Goal: Task Accomplishment & Management: Manage account settings

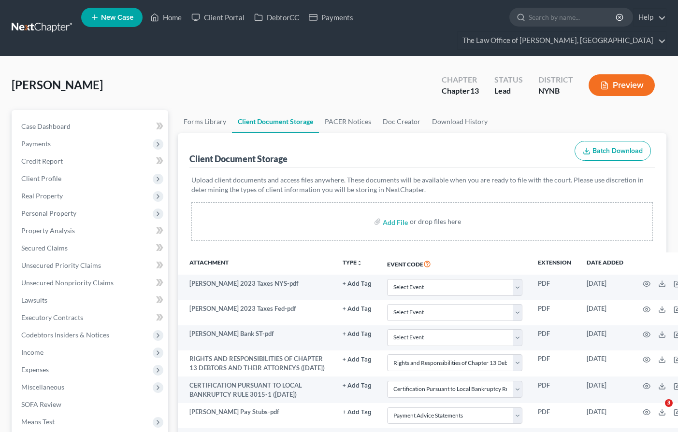
select select "6"
select select "2"
select select "5"
select select "1"
click at [12, 21] on link at bounding box center [43, 27] width 62 height 17
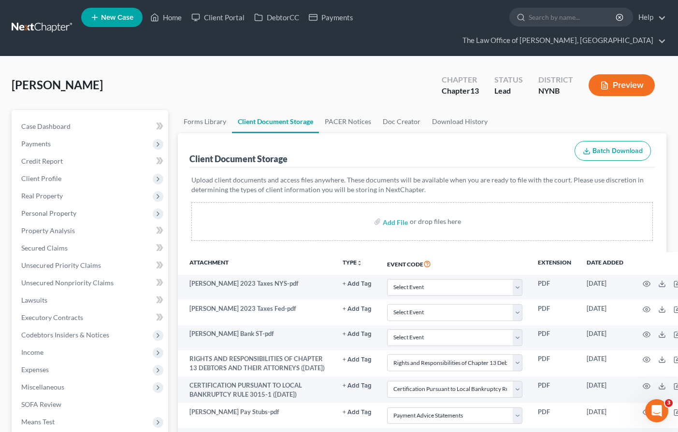
click at [13, 20] on link at bounding box center [43, 27] width 62 height 17
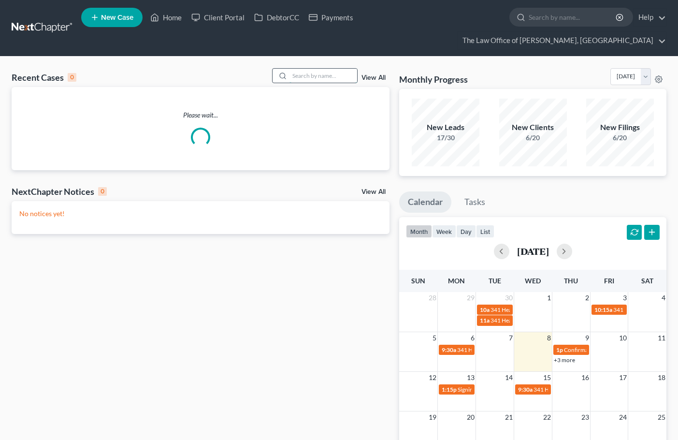
click at [302, 79] on input "search" at bounding box center [323, 76] width 68 height 14
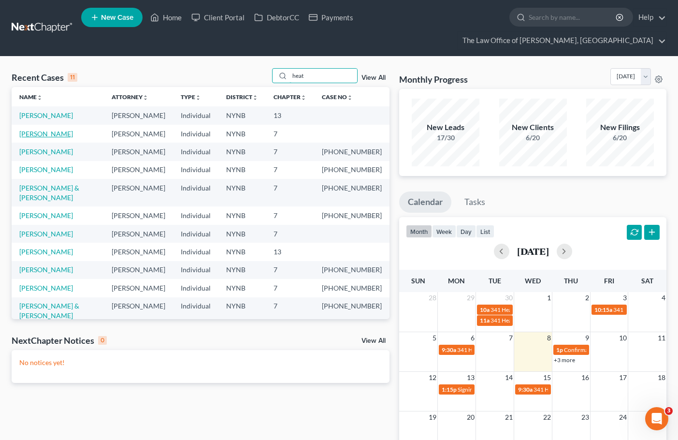
type input "heat"
click at [60, 138] on link "[PERSON_NAME]" at bounding box center [46, 133] width 54 height 8
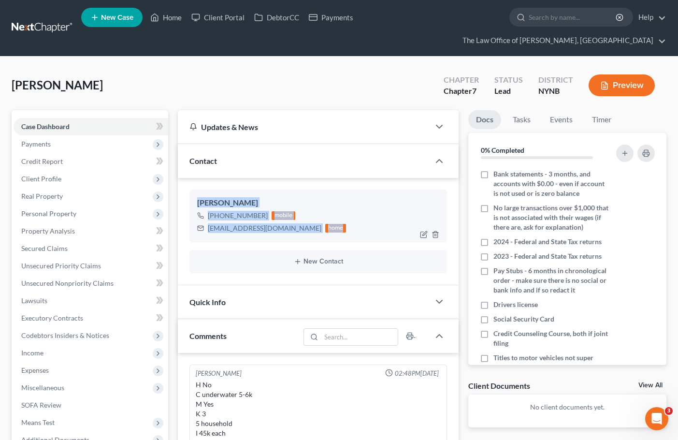
drag, startPoint x: 200, startPoint y: 199, endPoint x: 326, endPoint y: 230, distance: 129.7
click at [326, 230] on div "Heath Grignon +1 (518) 960-0680 mobile hgrignon82@gmail.com home" at bounding box center [318, 215] width 258 height 52
copy div "Heath Grignon +1 (518) 960-0680 mobile hgrignon82@gmail.com home"
click at [334, 212] on div "+1 (518) 960-0680 mobile hgrignon82@gmail.com home" at bounding box center [318, 221] width 243 height 25
drag, startPoint x: 276, startPoint y: 228, endPoint x: 195, endPoint y: 201, distance: 86.2
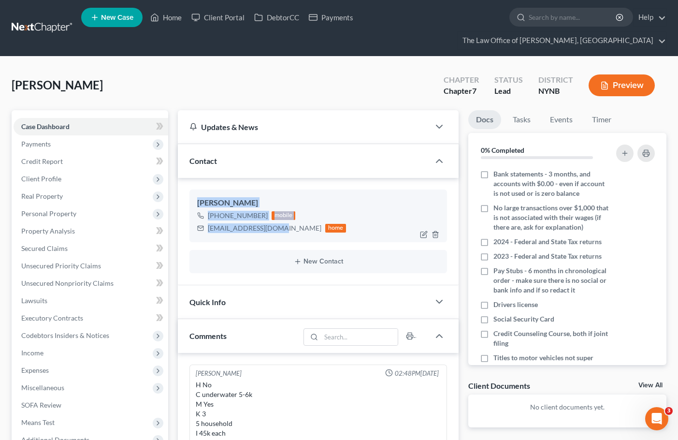
click at [195, 201] on div "Heath Grignon +1 (518) 960-0680 mobile hgrignon82@gmail.com home" at bounding box center [318, 215] width 258 height 52
copy div "Heath Grignon +1 (518) 960-0680 mobile hgrignon82@gmail.com"
click at [54, 22] on link at bounding box center [43, 27] width 62 height 17
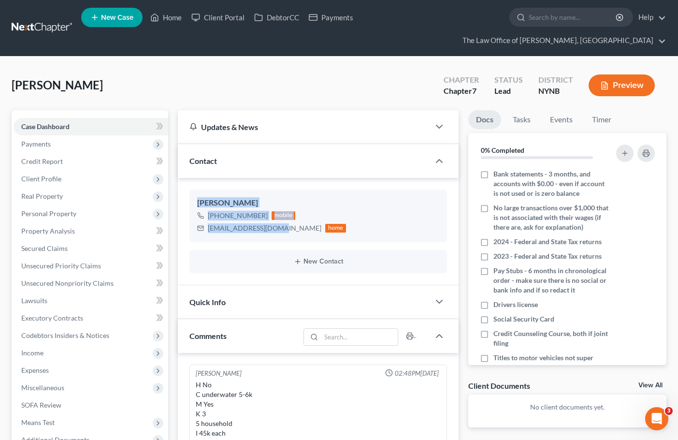
click at [55, 22] on link at bounding box center [43, 27] width 62 height 17
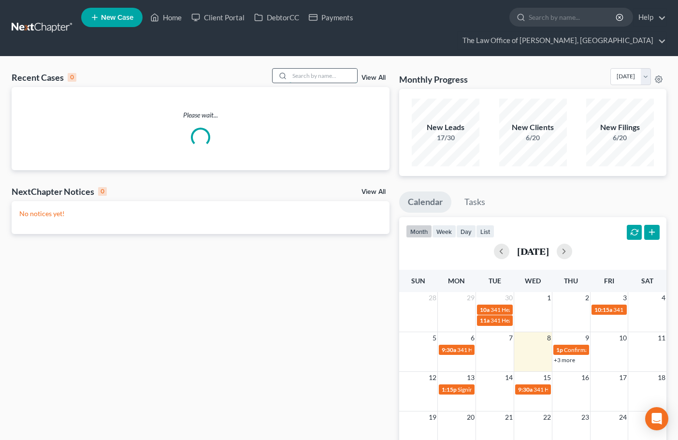
click at [313, 73] on input "search" at bounding box center [323, 76] width 68 height 14
paste input "[PERSON_NAME]"
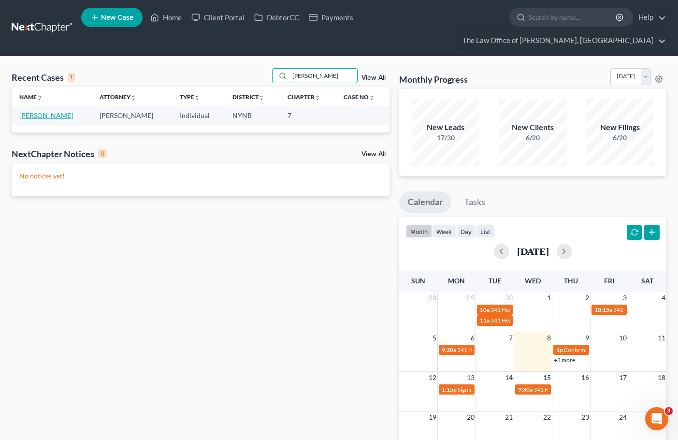
type input "Houlihan"
click at [51, 117] on link "Houlihan, Cagney" at bounding box center [46, 115] width 54 height 8
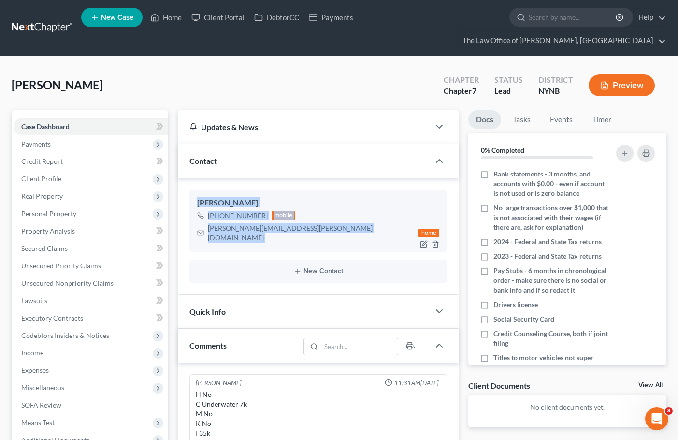
drag, startPoint x: 196, startPoint y: 201, endPoint x: 295, endPoint y: 233, distance: 104.1
click at [295, 233] on div "Cagney Houlihan +1 (518) 429-1698 mobile cagney.houlihan@gmail.com home" at bounding box center [318, 220] width 258 height 62
copy div "Cagney Houlihan +1 (518) 429-1698 mobile cagney.houlihan@gmail.com"
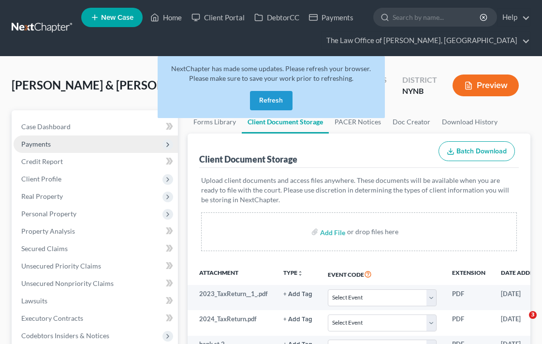
click at [268, 102] on button "Refresh" at bounding box center [271, 100] width 43 height 19
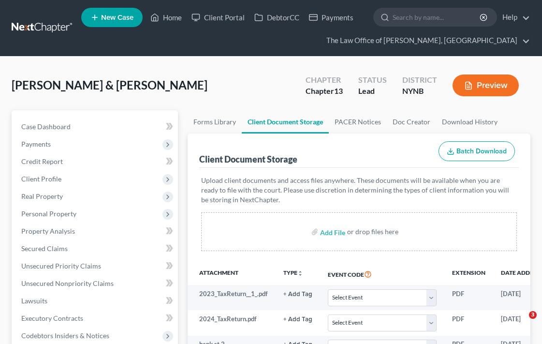
click at [55, 34] on link at bounding box center [43, 27] width 62 height 17
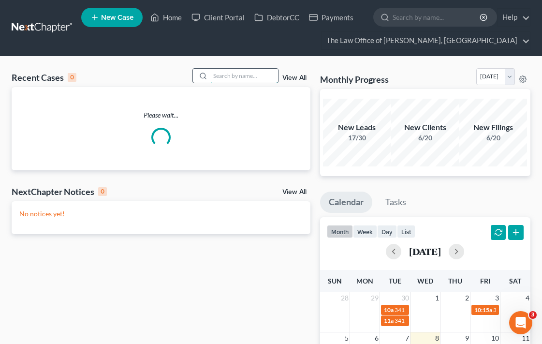
click at [248, 69] on input "search" at bounding box center [244, 76] width 68 height 14
paste input "CERTIFICATE OF COUNSELING"
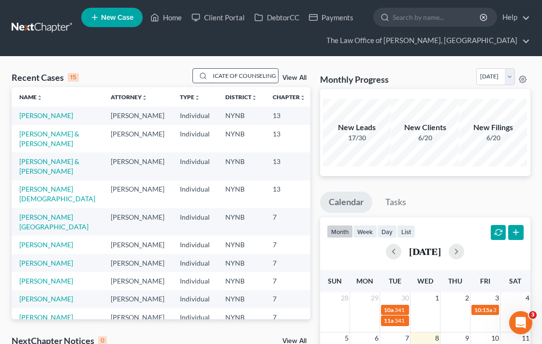
click at [264, 75] on input "CERTIFICATE OF COUNSELING" at bounding box center [244, 76] width 68 height 14
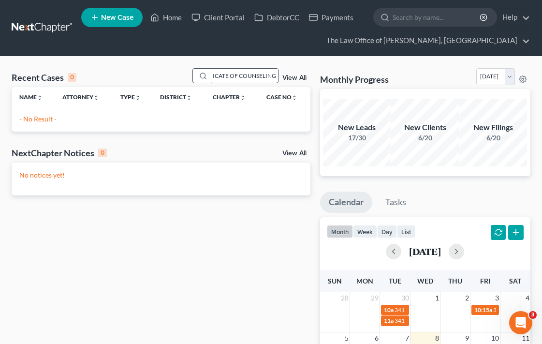
click at [264, 75] on input "CERTIFICATE OF COUNSELING" at bounding box center [244, 76] width 68 height 14
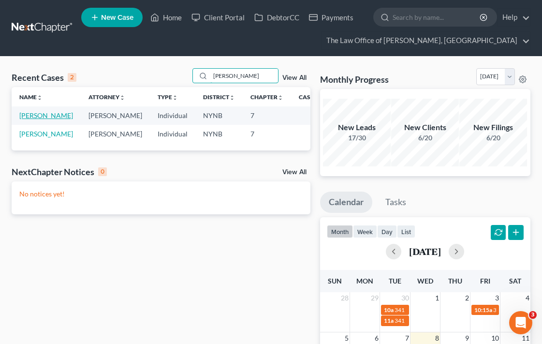
type input "laport"
click at [28, 119] on link "Laport, Rachel" at bounding box center [46, 115] width 54 height 8
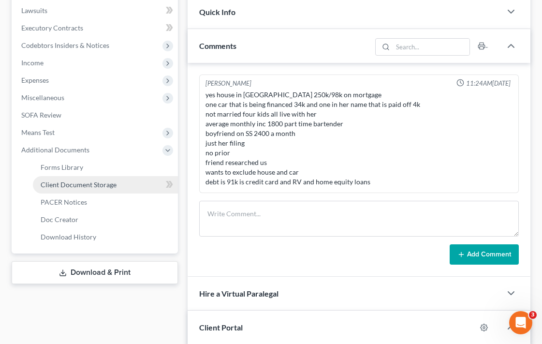
scroll to position [535, 0]
click at [101, 179] on link "Client Document Storage" at bounding box center [105, 184] width 145 height 17
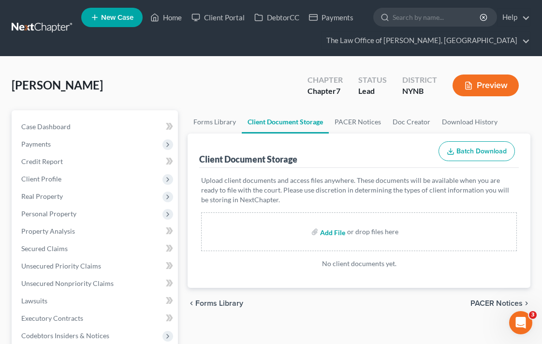
click at [332, 230] on input "file" at bounding box center [331, 231] width 23 height 17
type input "C:\fakepath\CERTIFICATE OF COUNSELING laport.pdf"
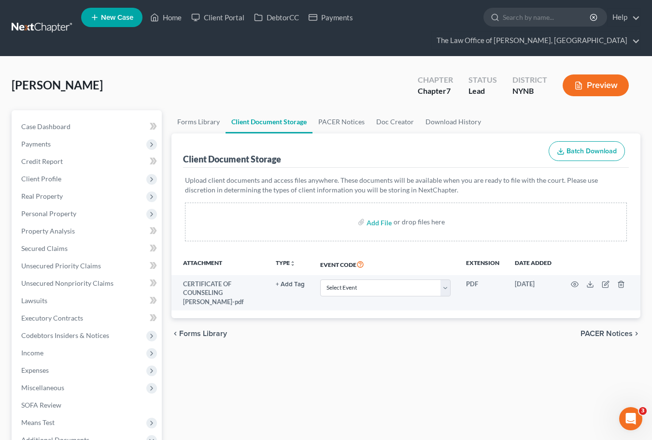
click at [12, 26] on link at bounding box center [43, 27] width 62 height 17
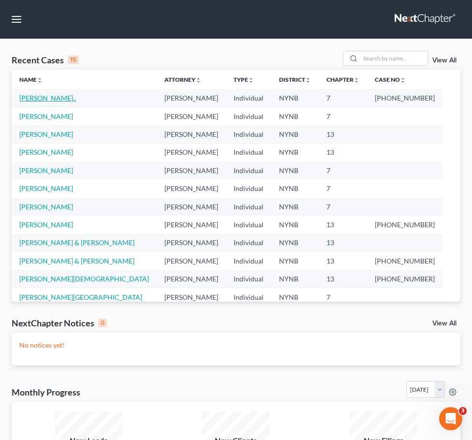
click at [52, 101] on link "[PERSON_NAME].." at bounding box center [47, 98] width 57 height 8
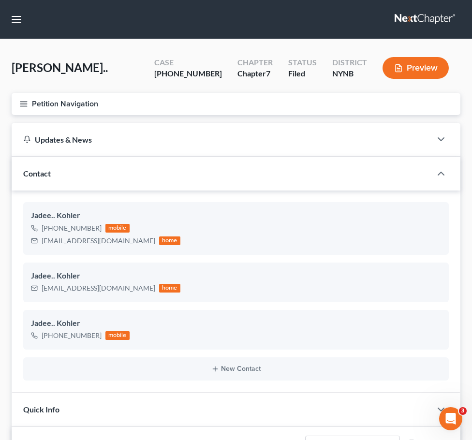
scroll to position [201, 0]
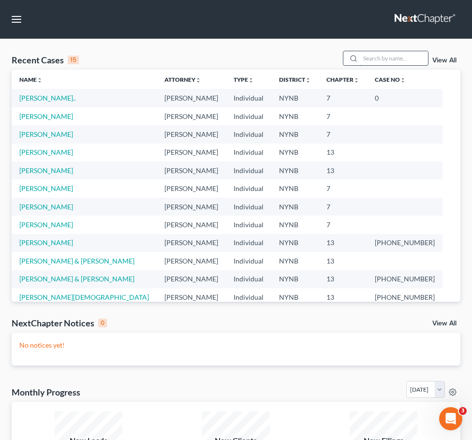
click at [241, 61] on input "search" at bounding box center [394, 58] width 68 height 14
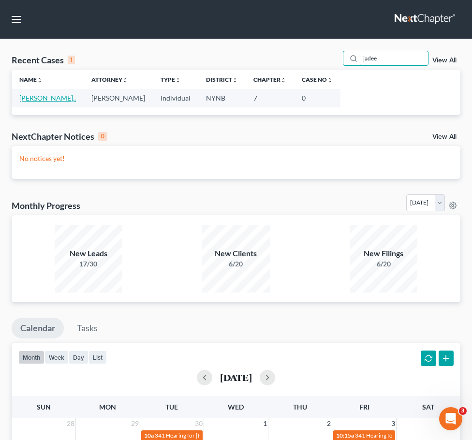
type input "jadee"
click at [55, 99] on link "[PERSON_NAME].." at bounding box center [47, 98] width 57 height 8
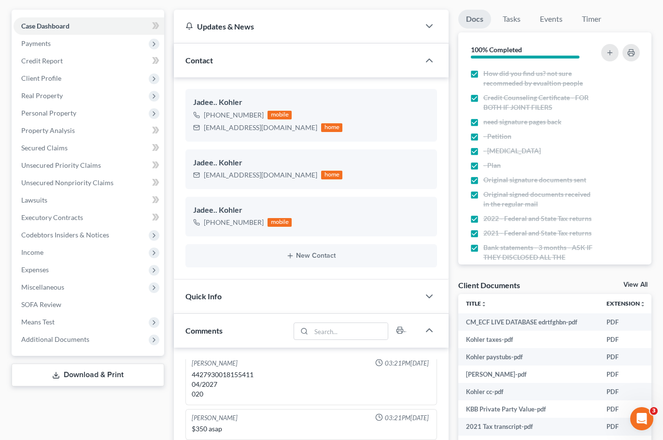
scroll to position [145, 0]
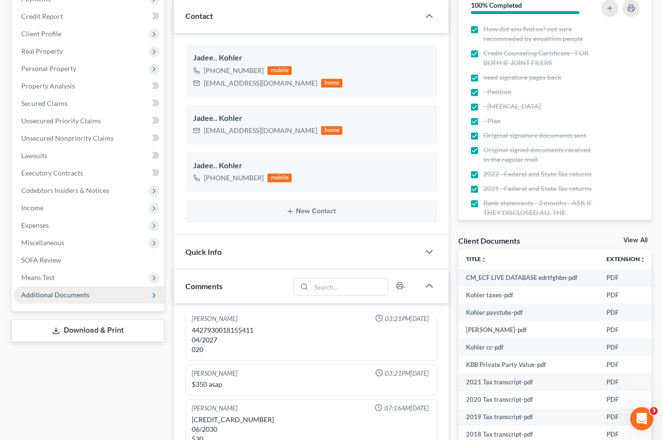
click at [75, 291] on span "Additional Documents" at bounding box center [55, 294] width 68 height 8
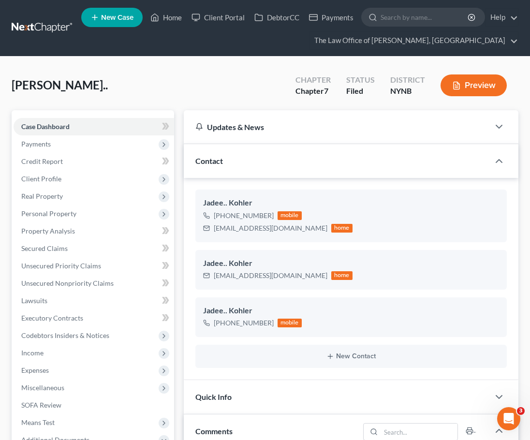
scroll to position [514, 0]
click at [42, 26] on link at bounding box center [43, 27] width 62 height 17
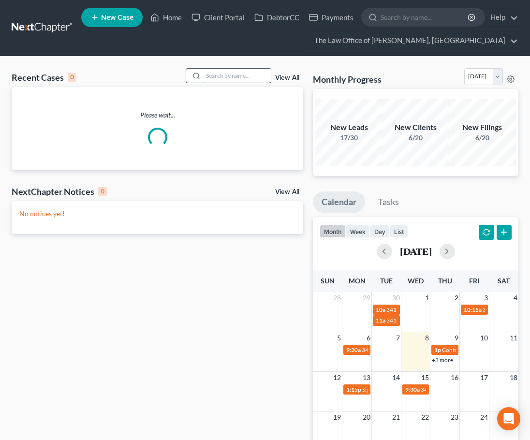
click at [250, 77] on input "search" at bounding box center [237, 76] width 68 height 14
paste input "AMELO"
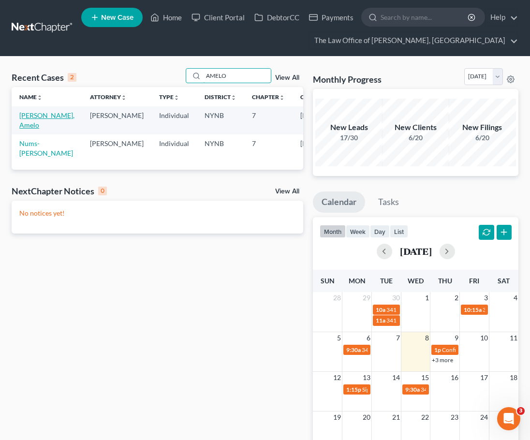
type input "AMELO"
click at [32, 127] on link "[PERSON_NAME], Amelo" at bounding box center [46, 120] width 55 height 18
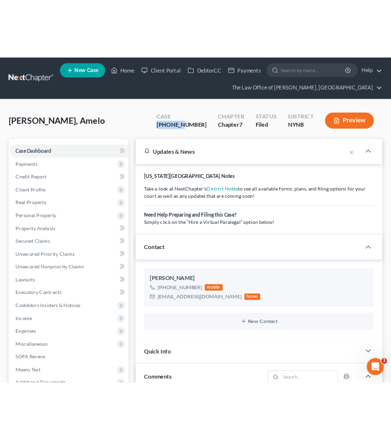
scroll to position [535, 0]
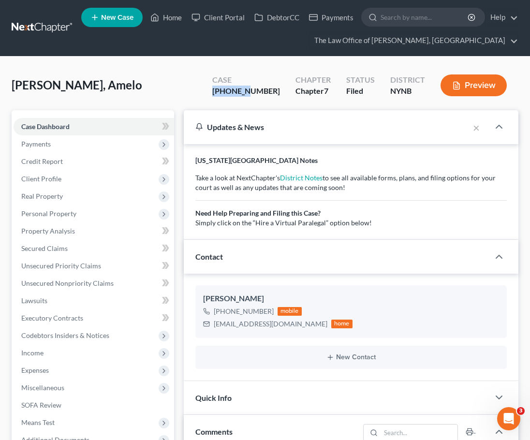
drag, startPoint x: 275, startPoint y: 90, endPoint x: 196, endPoint y: 95, distance: 79.4
click at [196, 95] on div "Guilliano, Amelo Upgraded Case [PHONE_NUMBER] Chapter Chapter 7 Status Filed Di…" at bounding box center [265, 89] width 506 height 42
copy div "25-11149"
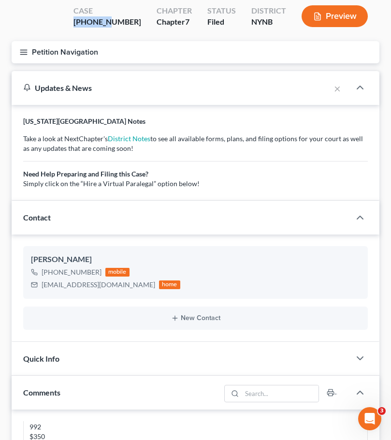
scroll to position [0, 0]
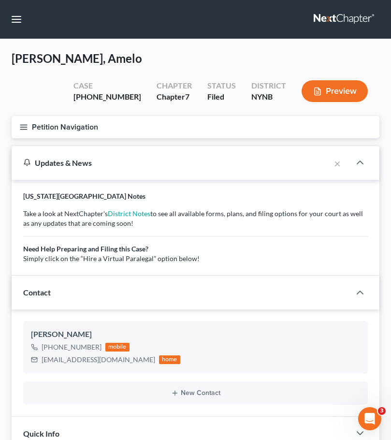
click at [25, 28] on nav "Home New Case Client Portal DebtorCC Payments The Law Office of Christiaan Van …" at bounding box center [195, 19] width 391 height 39
click at [16, 22] on button "button" at bounding box center [16, 19] width 17 height 17
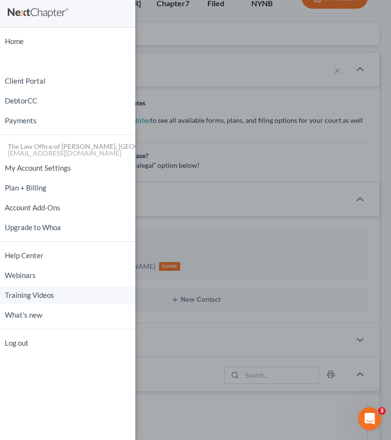
scroll to position [145, 0]
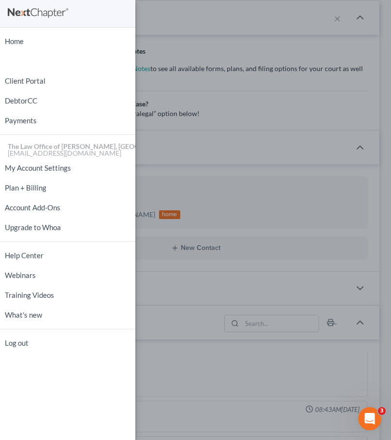
click at [182, 203] on div "Home New Case Client Portal DebtorCC Payments The Law Office of Christiaan Van …" at bounding box center [195, 220] width 391 height 440
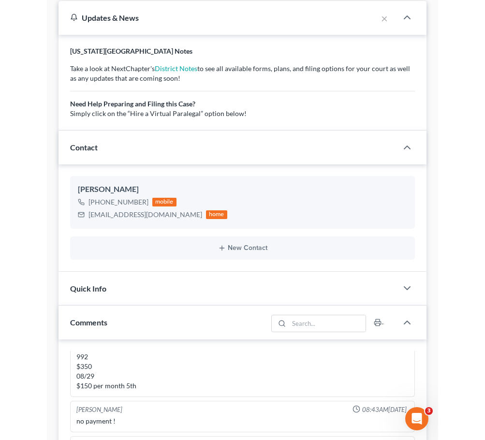
scroll to position [0, 0]
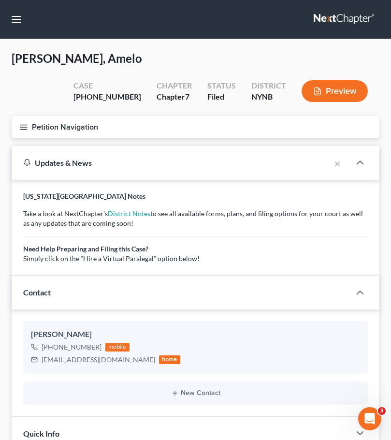
click at [24, 128] on icon "button" at bounding box center [23, 127] width 9 height 9
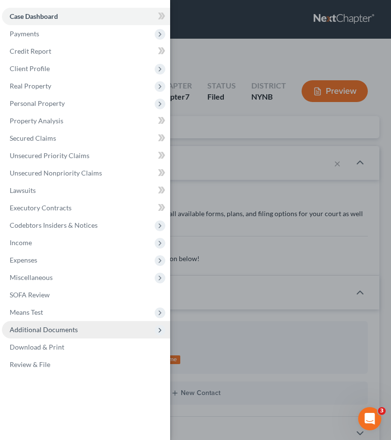
click at [58, 333] on span "Additional Documents" at bounding box center [44, 329] width 68 height 8
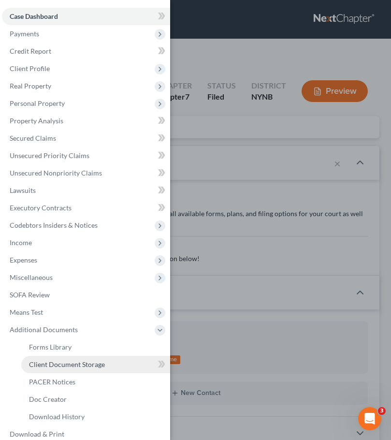
click at [99, 367] on span "Client Document Storage" at bounding box center [67, 364] width 76 height 8
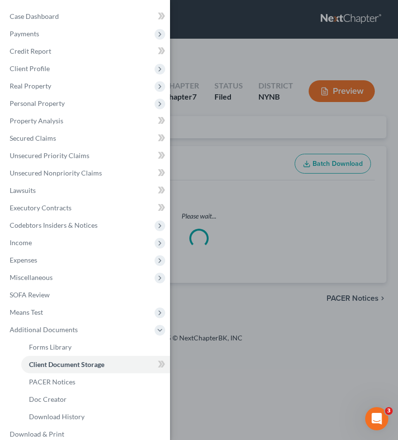
select select "1"
select select "5"
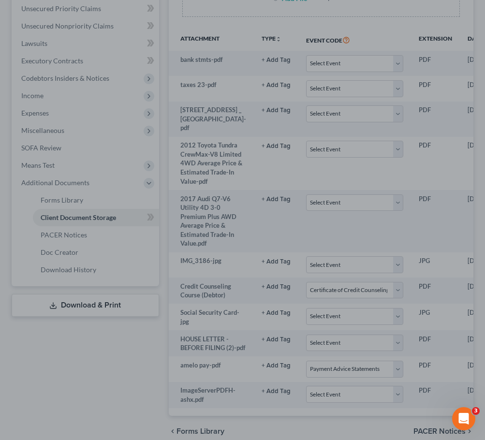
scroll to position [242, 0]
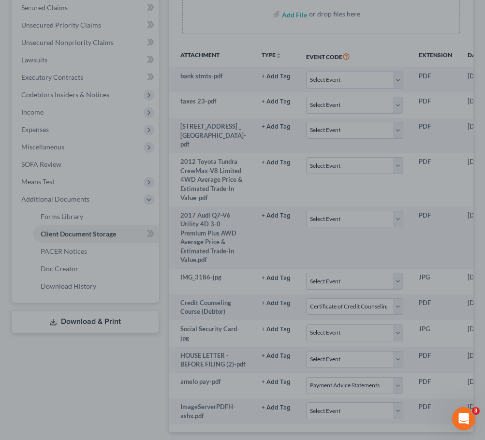
click at [270, 347] on div at bounding box center [242, 220] width 485 height 440
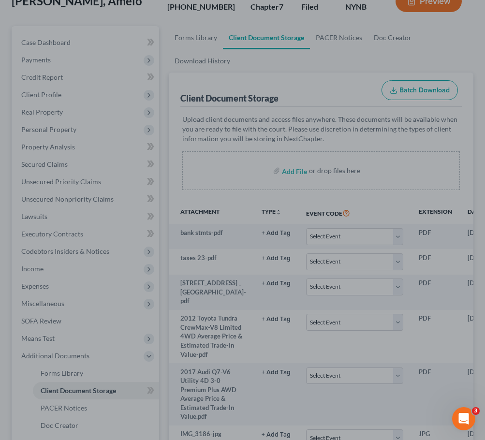
scroll to position [278, 0]
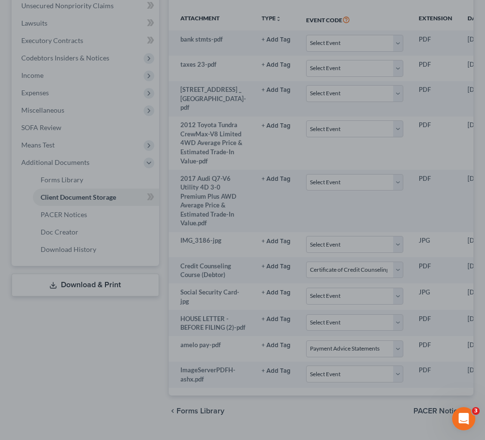
drag, startPoint x: 245, startPoint y: 407, endPoint x: 335, endPoint y: 411, distance: 89.5
click at [335, 411] on div at bounding box center [242, 220] width 485 height 440
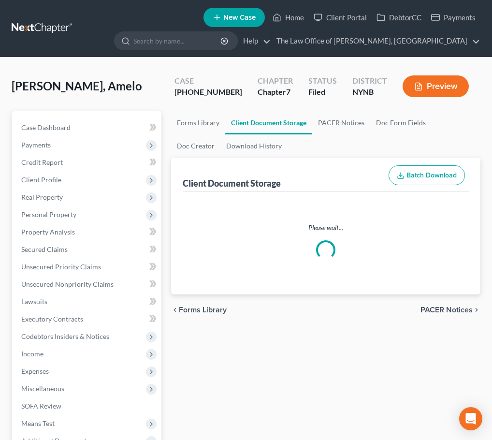
select select "1"
select select "5"
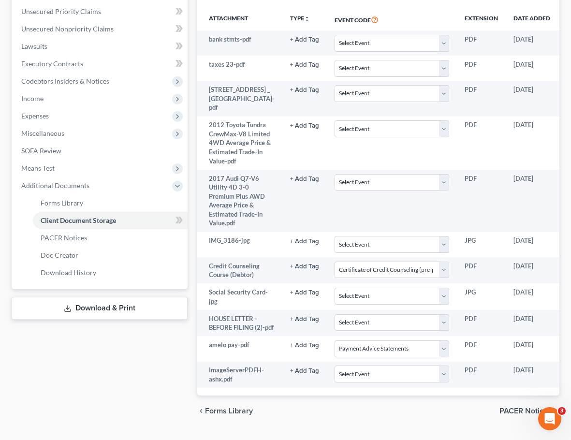
scroll to position [0, 68]
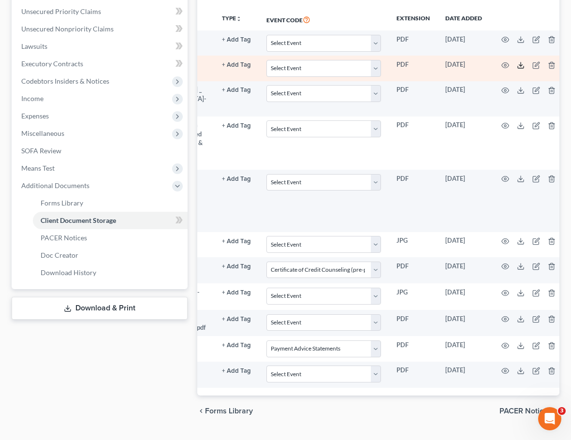
click at [491, 65] on icon at bounding box center [521, 65] width 8 height 8
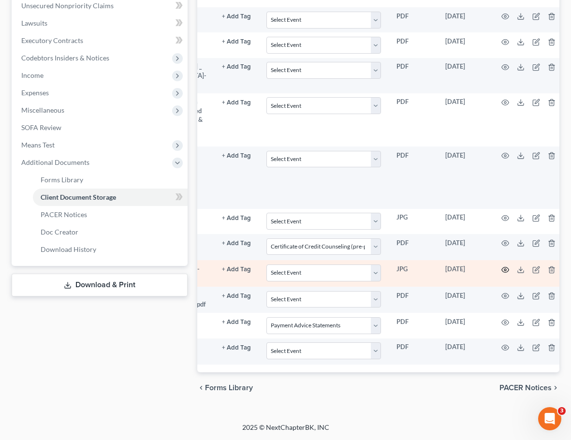
click at [491, 266] on icon "button" at bounding box center [505, 270] width 8 height 8
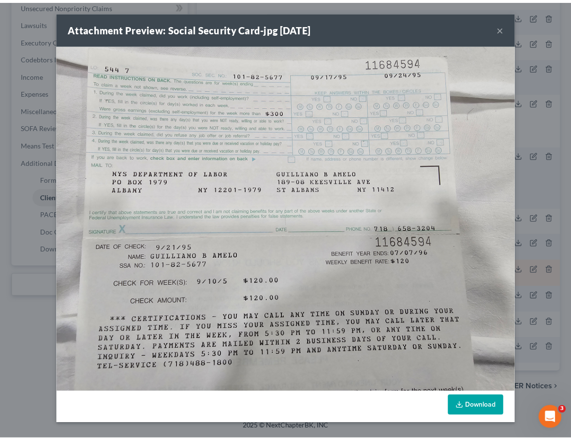
scroll to position [0, 63]
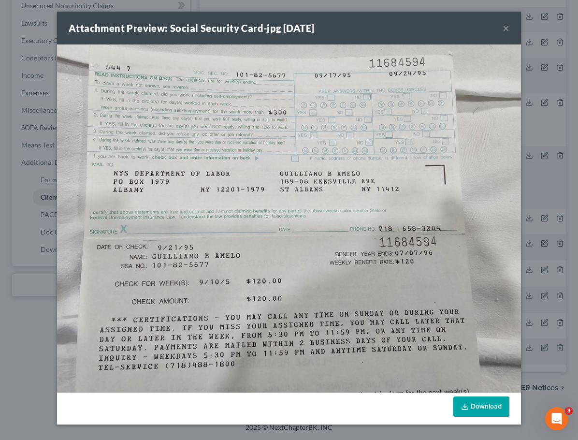
click at [491, 28] on div "Attachment Preview: Social Security Card-jpg 08/27/2025 ×" at bounding box center [289, 28] width 464 height 33
click at [491, 27] on button "×" at bounding box center [505, 28] width 7 height 12
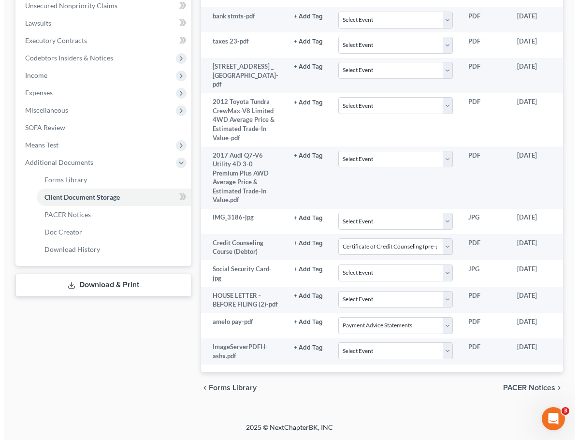
scroll to position [0, 68]
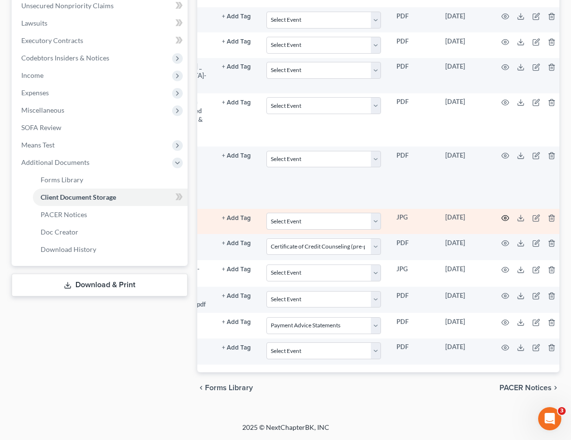
click at [491, 214] on icon "button" at bounding box center [505, 218] width 8 height 8
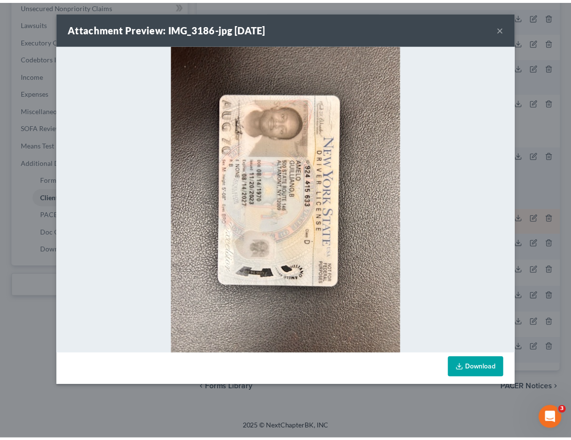
scroll to position [0, 63]
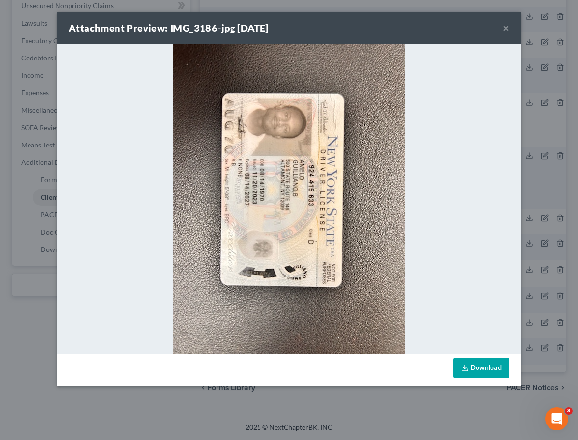
click at [475, 366] on link "Download" at bounding box center [481, 368] width 56 height 20
click at [477, 359] on link "Download" at bounding box center [481, 368] width 56 height 20
click at [468, 369] on icon at bounding box center [465, 370] width 6 height 2
click at [55, 59] on div "Attachment Preview: IMG_3186-jpg 08/25/2025 × Download" at bounding box center [289, 220] width 578 height 440
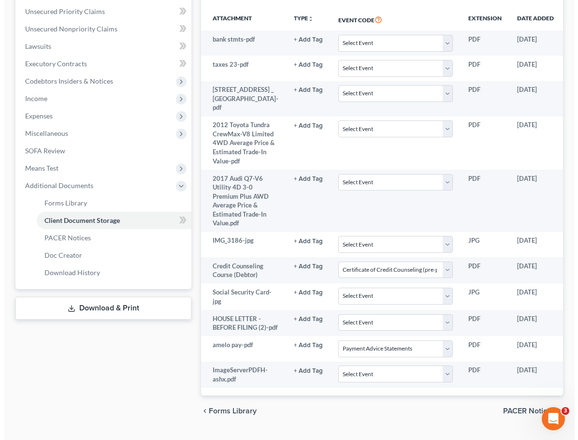
scroll to position [0, 68]
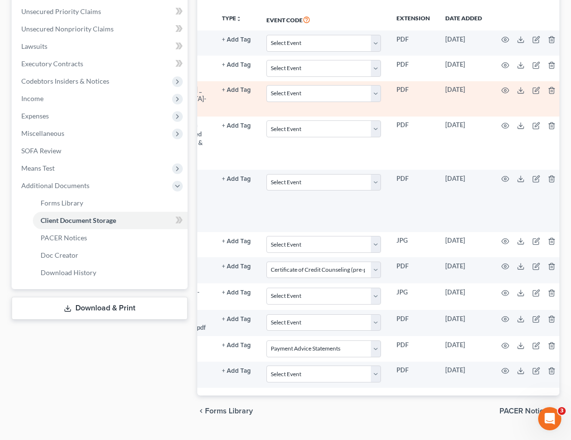
click at [489, 88] on td at bounding box center [529, 98] width 81 height 35
click at [491, 91] on icon "button" at bounding box center [505, 90] width 8 height 8
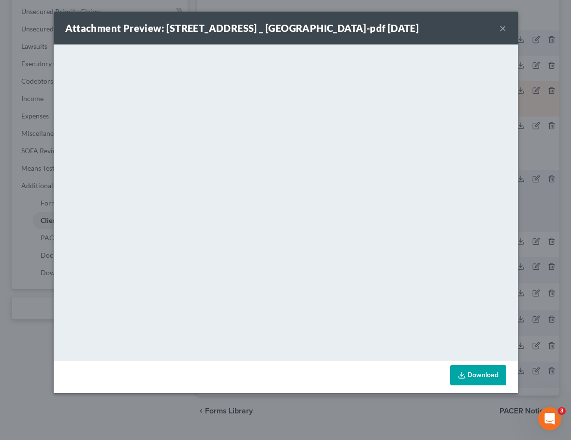
scroll to position [0, 63]
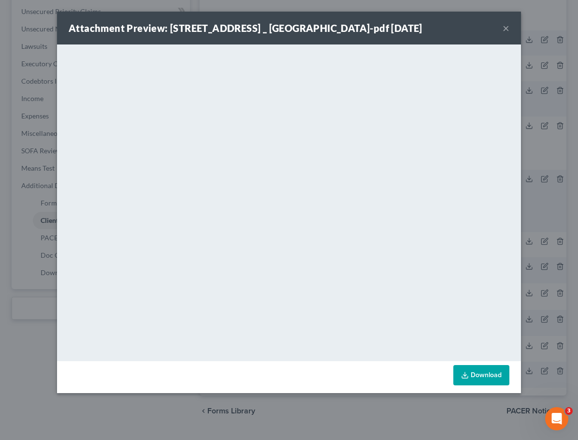
click at [491, 27] on button "×" at bounding box center [505, 28] width 7 height 12
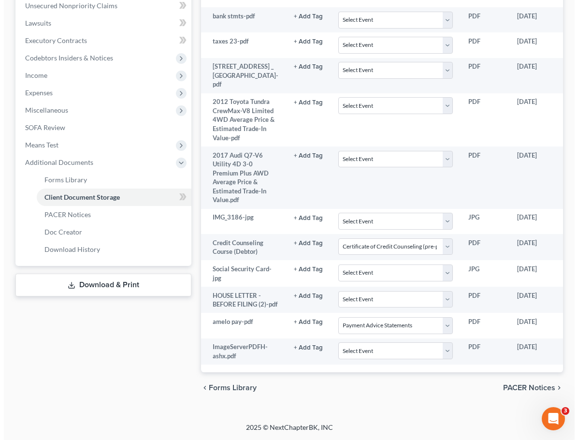
scroll to position [0, 68]
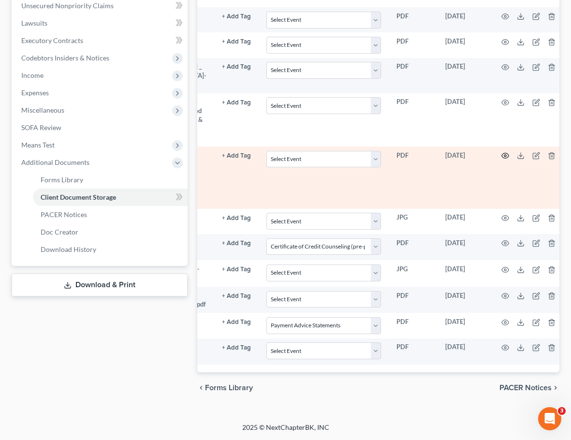
click at [491, 152] on icon "button" at bounding box center [505, 156] width 8 height 8
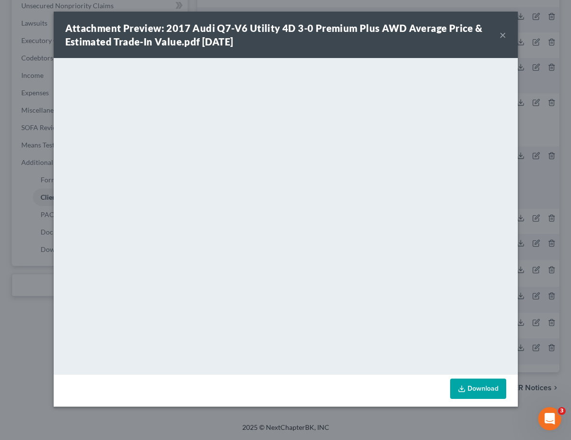
scroll to position [0, 63]
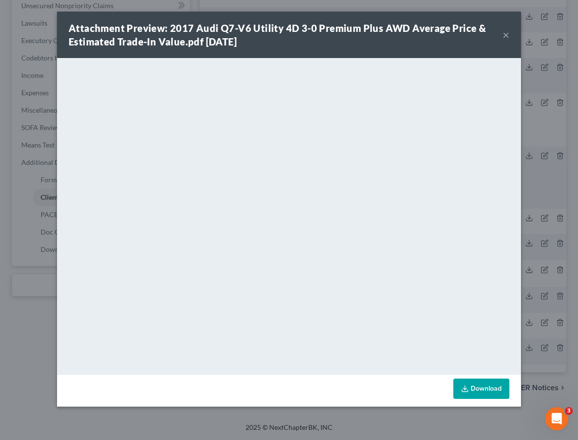
click at [491, 33] on button "×" at bounding box center [505, 35] width 7 height 12
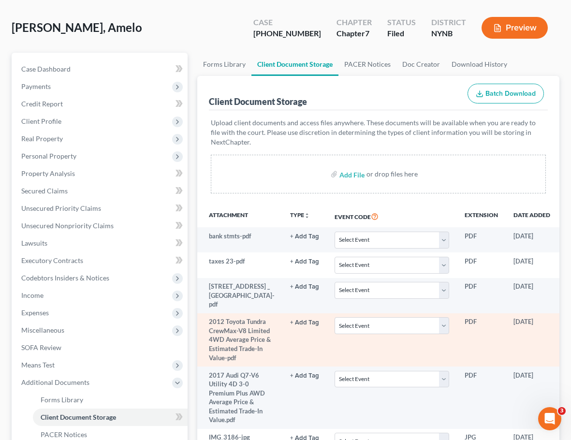
scroll to position [0, 0]
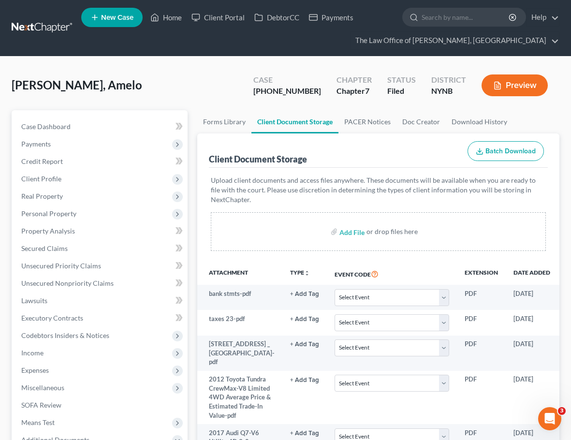
click at [47, 24] on link at bounding box center [43, 27] width 62 height 17
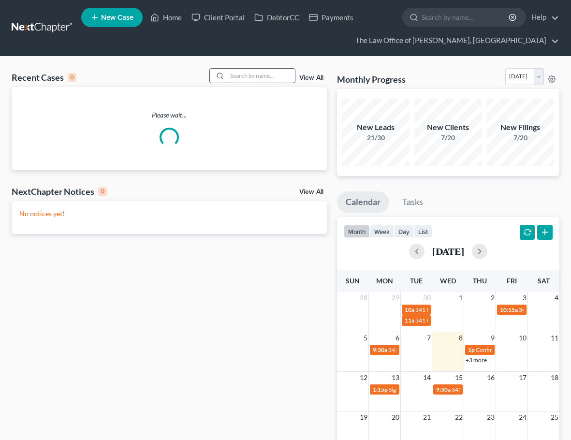
click at [259, 83] on input "search" at bounding box center [261, 76] width 68 height 14
click at [261, 78] on input "search" at bounding box center [261, 76] width 68 height 14
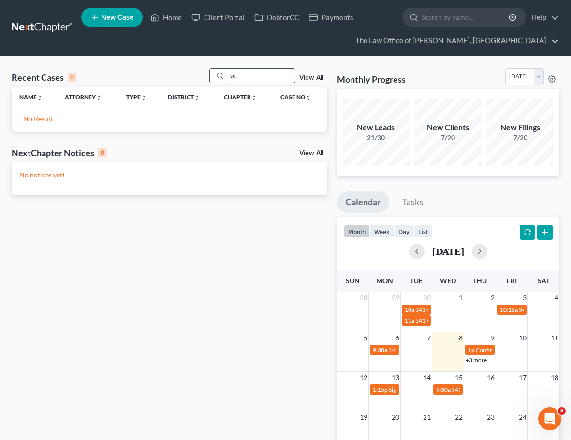
type input "s"
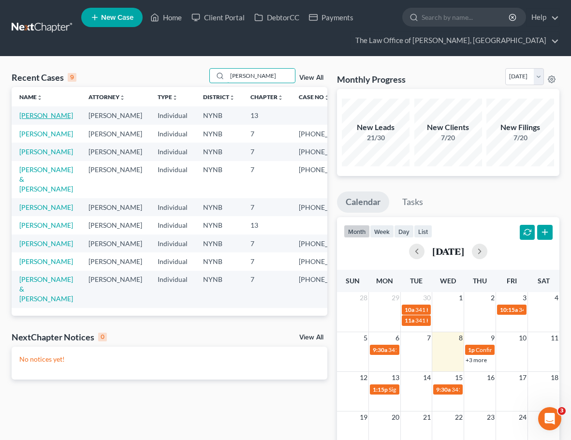
type input "[PERSON_NAME]"
click at [31, 119] on link "[PERSON_NAME]" at bounding box center [46, 115] width 54 height 8
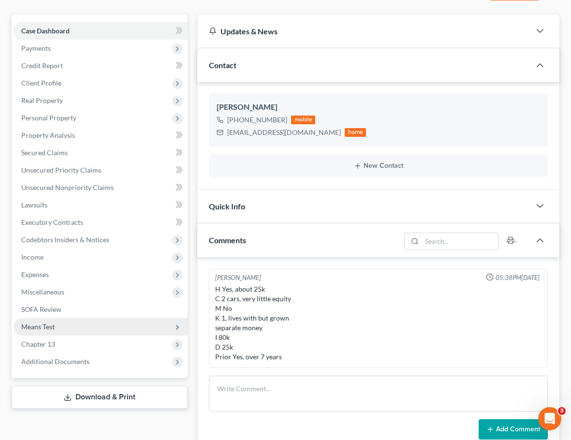
scroll to position [97, 0]
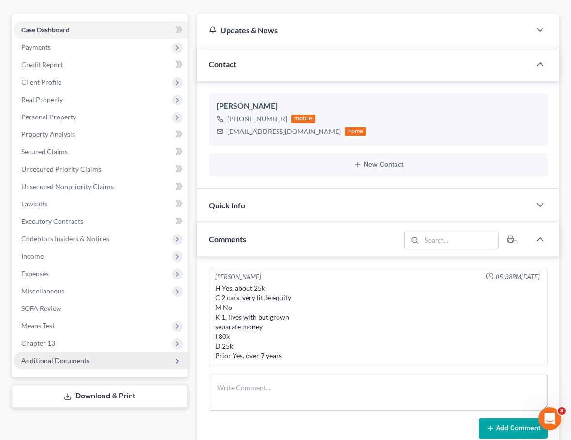
click at [96, 361] on span "Additional Documents" at bounding box center [101, 360] width 174 height 17
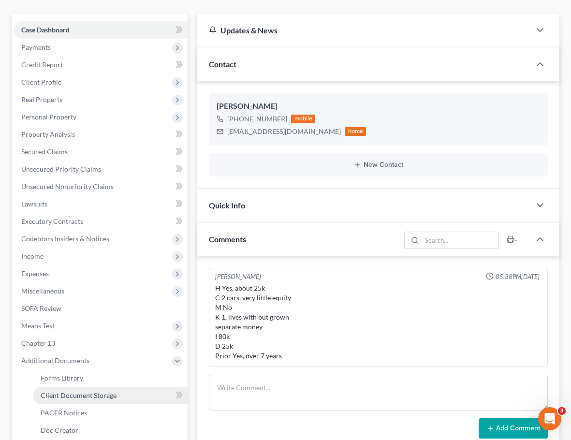
click at [106, 397] on span "Client Document Storage" at bounding box center [79, 395] width 76 height 8
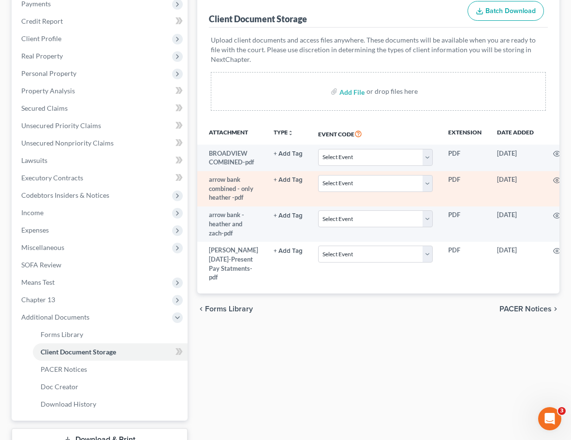
scroll to position [188, 0]
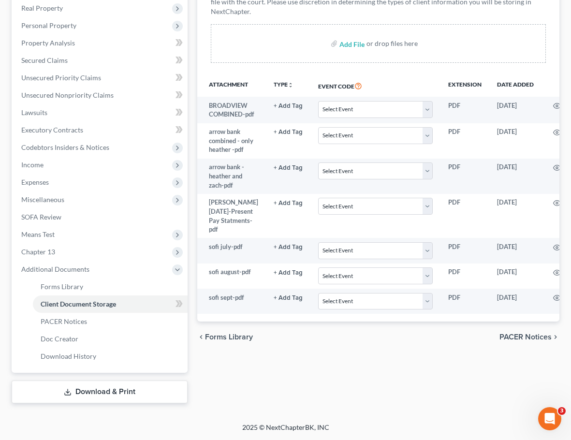
drag, startPoint x: 107, startPoint y: 391, endPoint x: 85, endPoint y: 391, distance: 22.2
click at [107, 391] on link "Download & Print" at bounding box center [100, 391] width 176 height 23
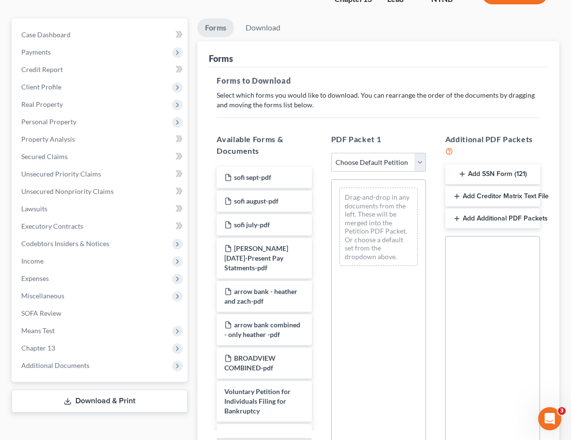
scroll to position [145, 0]
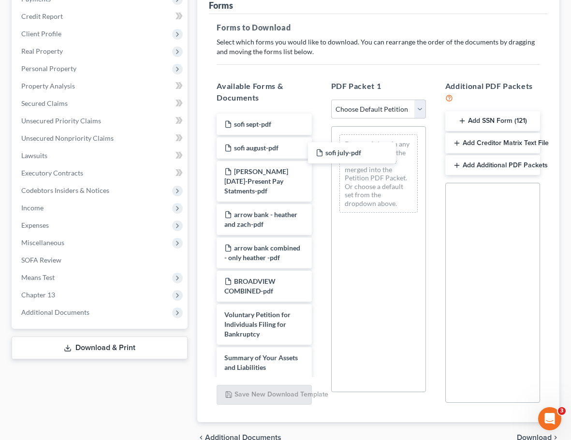
drag, startPoint x: 261, startPoint y: 169, endPoint x: 316, endPoint y: 130, distance: 67.3
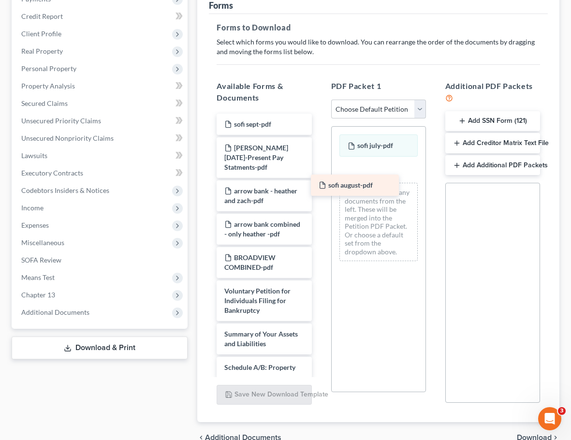
drag, startPoint x: 275, startPoint y: 143, endPoint x: 381, endPoint y: 181, distance: 112.5
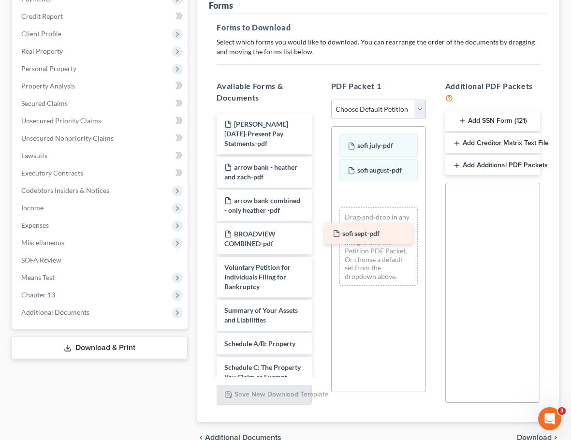
drag, startPoint x: 287, startPoint y: 119, endPoint x: 396, endPoint y: 228, distance: 153.7
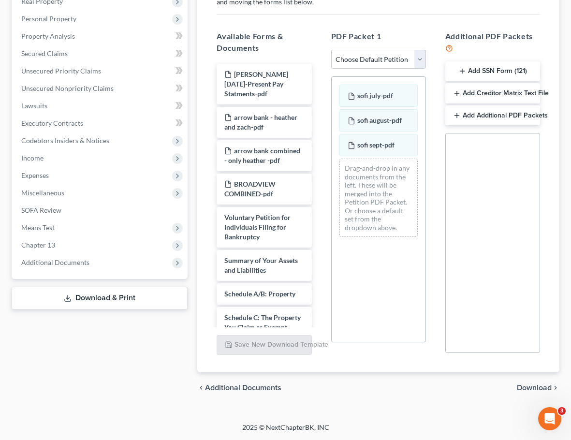
click at [537, 386] on span "Download" at bounding box center [534, 388] width 35 height 8
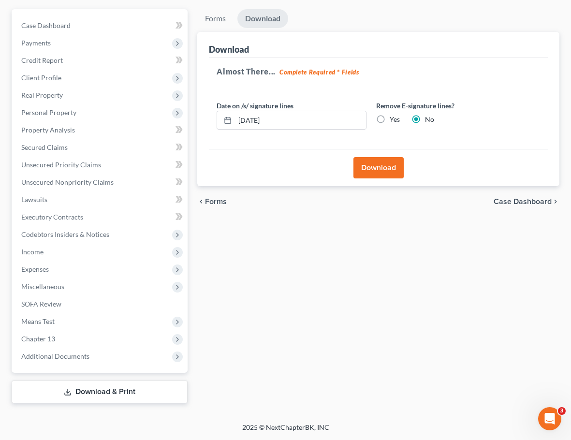
scroll to position [101, 0]
click at [388, 160] on button "Download" at bounding box center [378, 167] width 50 height 21
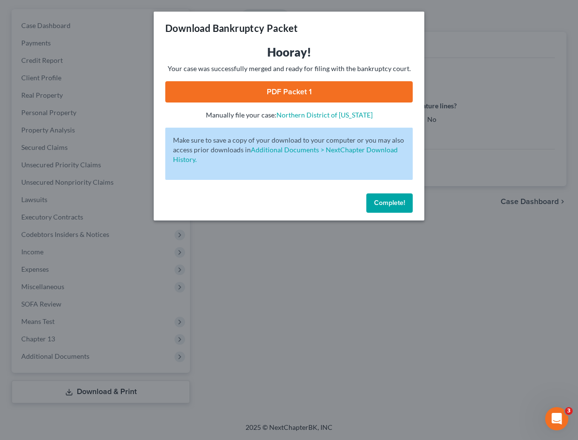
click at [344, 88] on link "PDF Packet 1" at bounding box center [288, 91] width 247 height 21
click at [362, 92] on link "PDF Packet 1" at bounding box center [288, 91] width 247 height 21
click at [385, 203] on span "Complete!" at bounding box center [389, 203] width 31 height 8
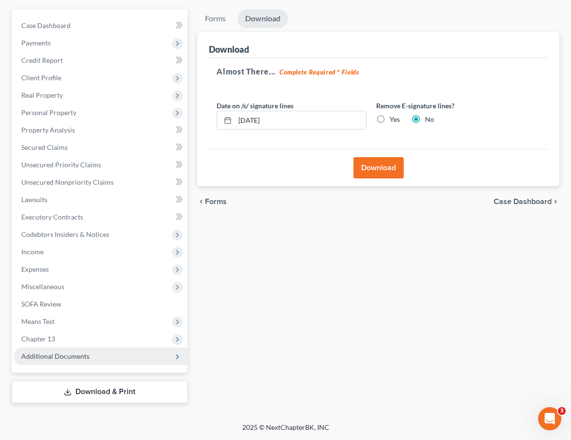
click at [119, 355] on span "Additional Documents" at bounding box center [101, 355] width 174 height 17
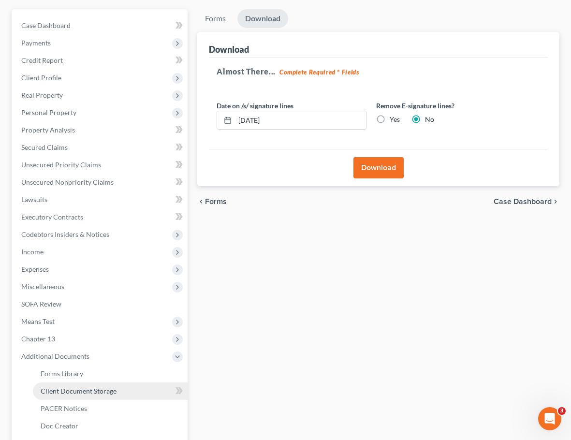
click at [135, 385] on link "Client Document Storage" at bounding box center [110, 390] width 155 height 17
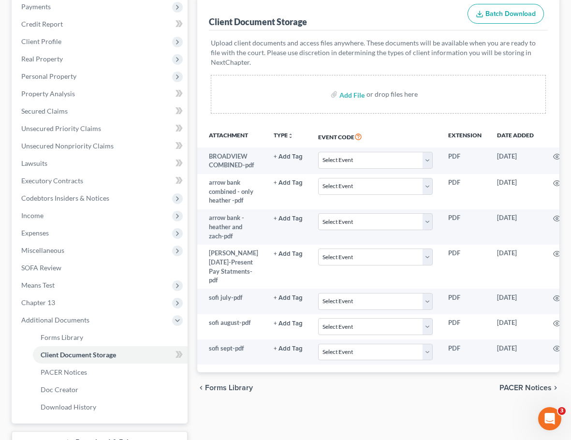
scroll to position [91, 0]
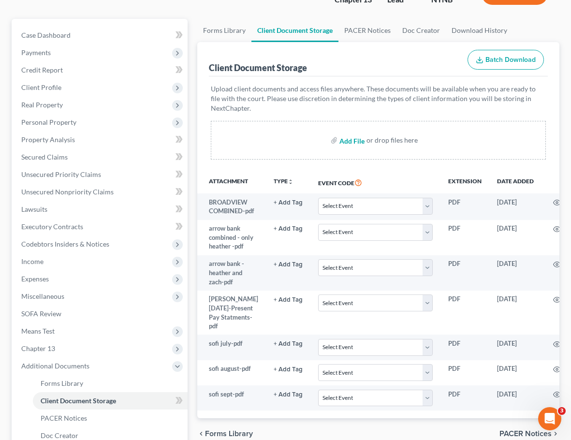
click at [350, 142] on input "file" at bounding box center [350, 139] width 23 height 17
type input "C:\fakepath\sofi combined accounts.pdf"
